Goal: Task Accomplishment & Management: Complete application form

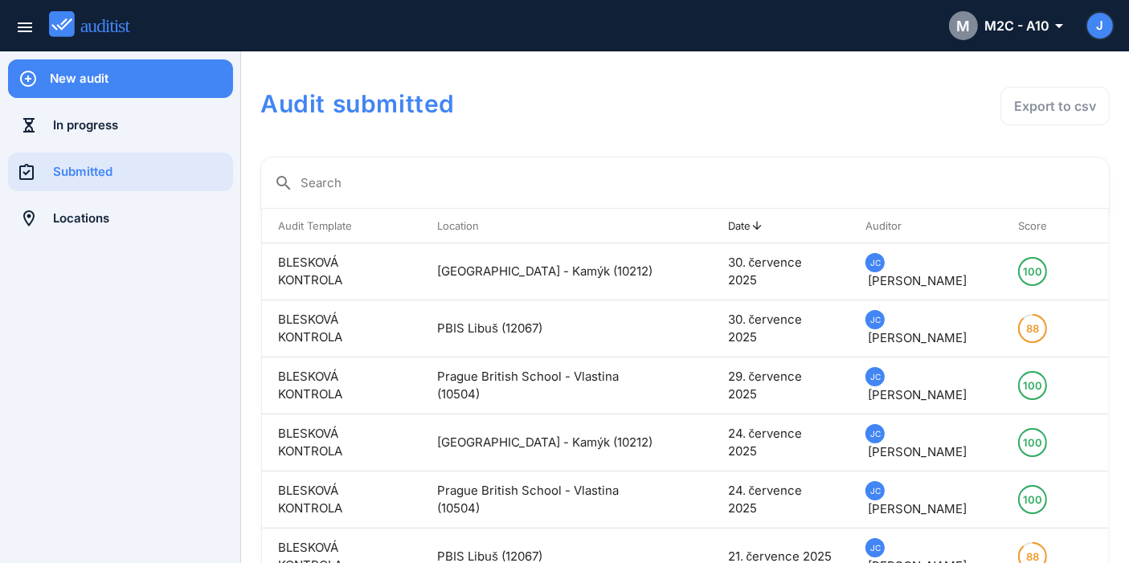
click at [137, 84] on div "New audit" at bounding box center [141, 79] width 183 height 18
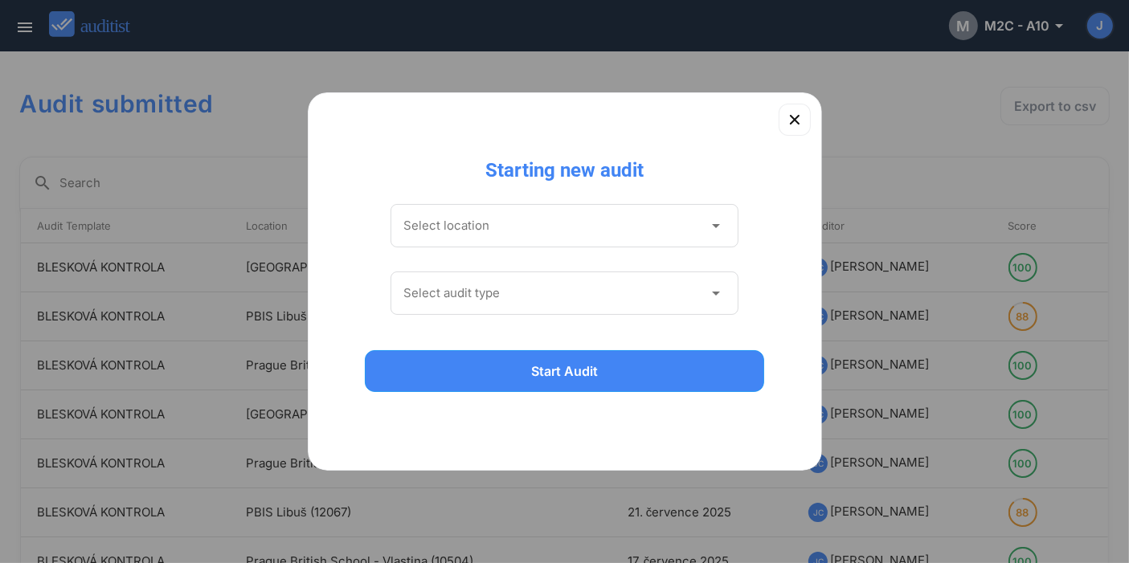
click at [572, 229] on input "Select location" at bounding box center [554, 226] width 301 height 26
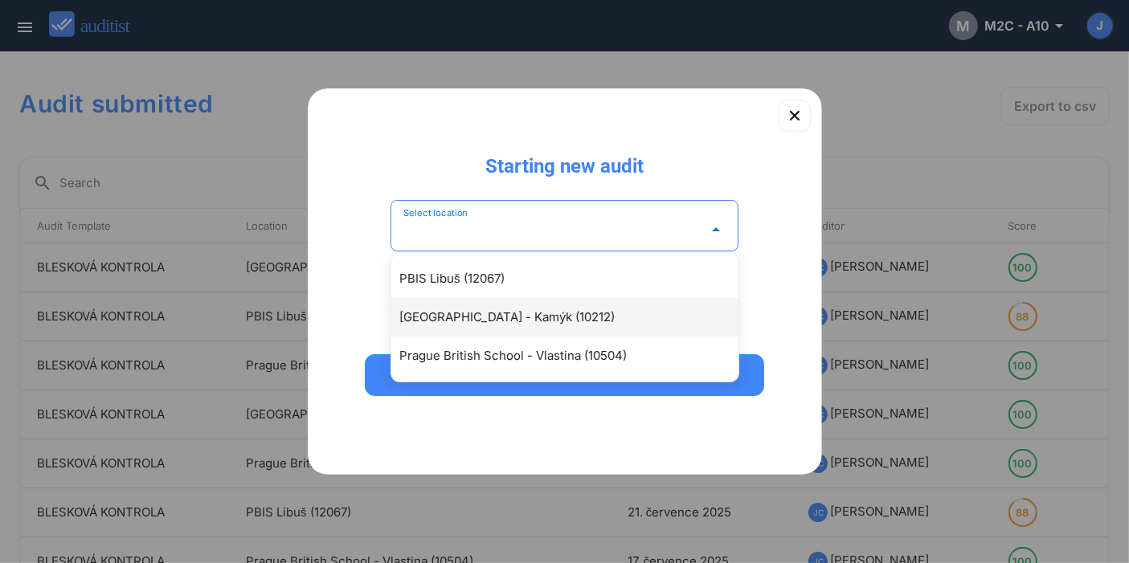
click at [577, 313] on div "[GEOGRAPHIC_DATA] - Kamýk (10212)" at bounding box center [572, 317] width 347 height 19
type input "**********"
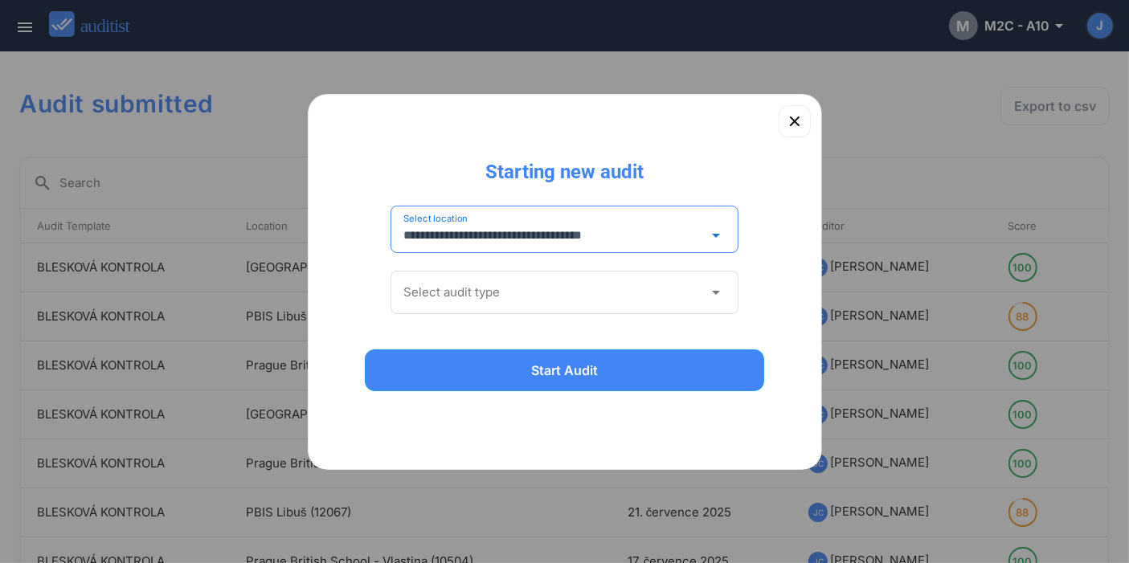
click at [563, 268] on div "Select audit type arrow_drop_down" at bounding box center [565, 297] width 349 height 68
click at [560, 292] on input "Select audit type" at bounding box center [554, 293] width 301 height 26
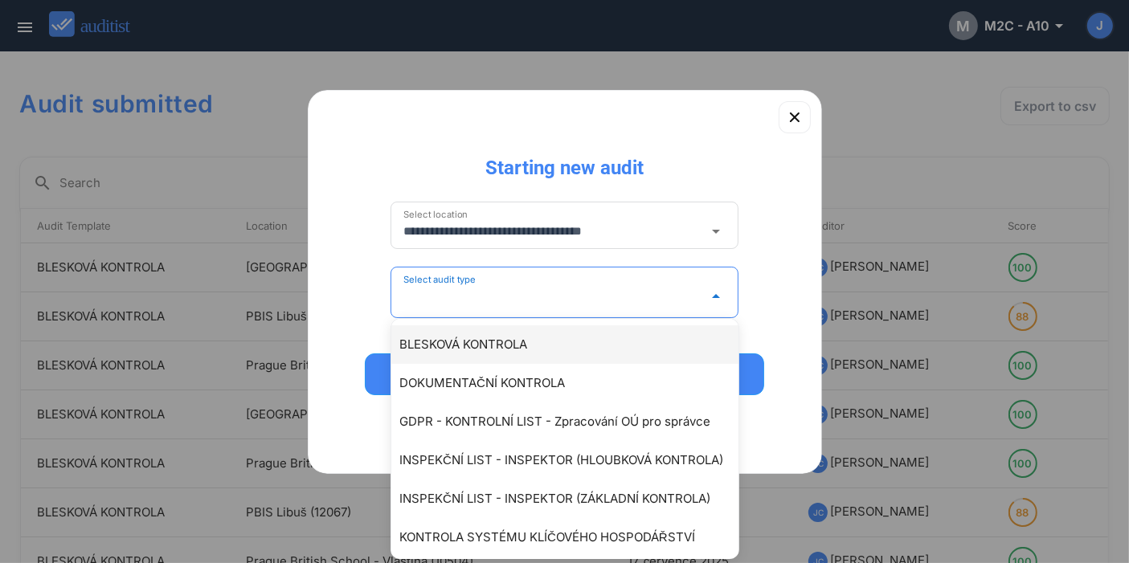
click at [548, 342] on div "BLESKOVÁ KONTROLA" at bounding box center [572, 344] width 347 height 19
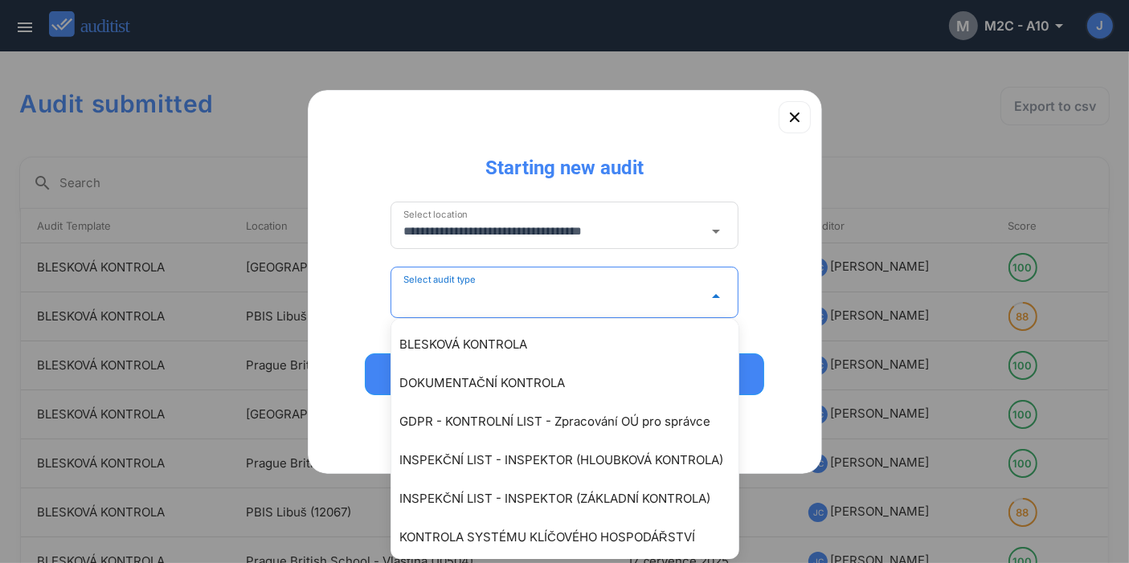
type input "**********"
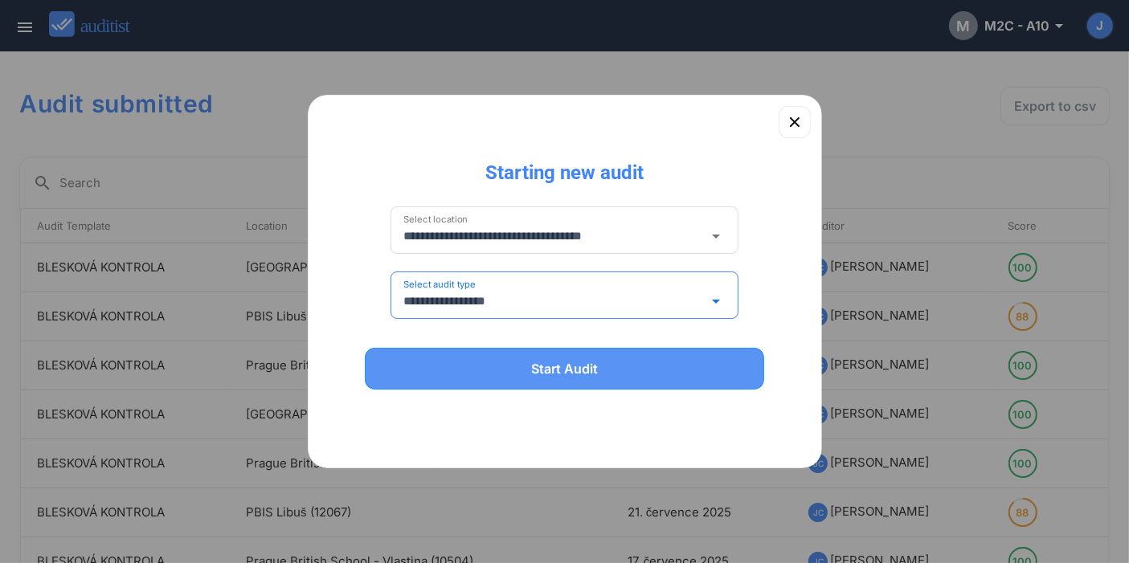
click at [544, 371] on div "Start Audit" at bounding box center [565, 368] width 358 height 19
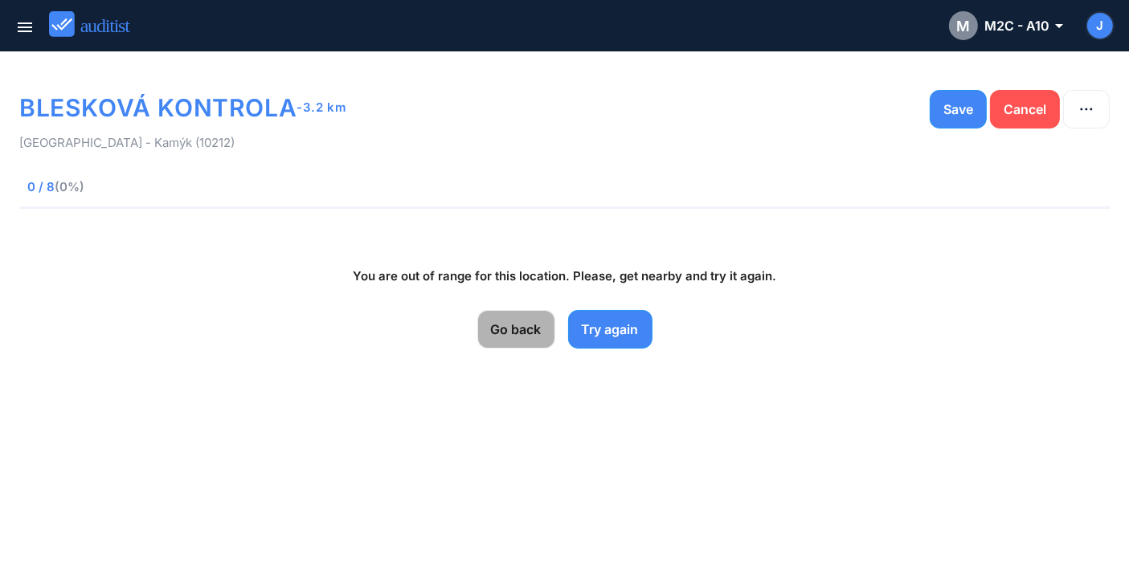
click at [510, 331] on div "Go back" at bounding box center [516, 329] width 51 height 19
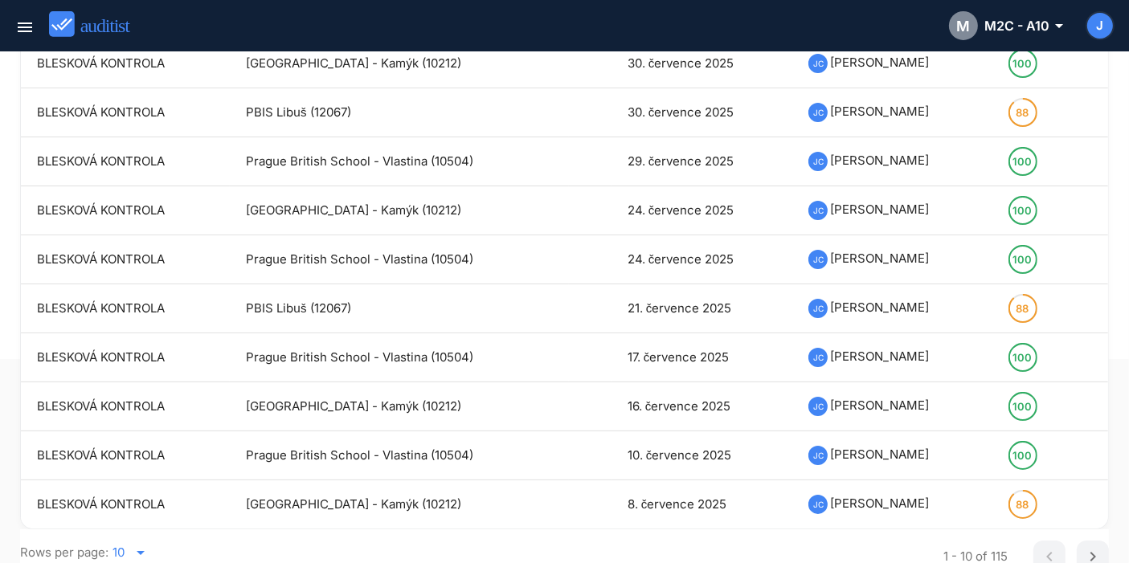
scroll to position [213, 0]
